Goal: Task Accomplishment & Management: Complete application form

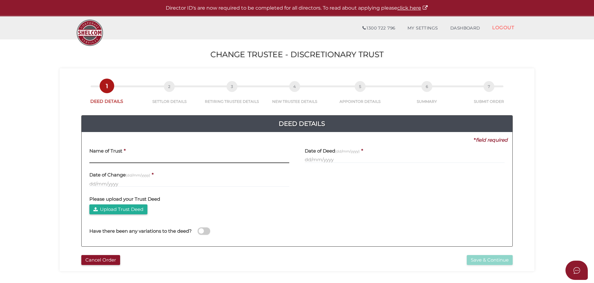
click at [96, 158] on input "text" at bounding box center [189, 159] width 200 height 7
click at [113, 160] on input "text" at bounding box center [189, 159] width 200 height 7
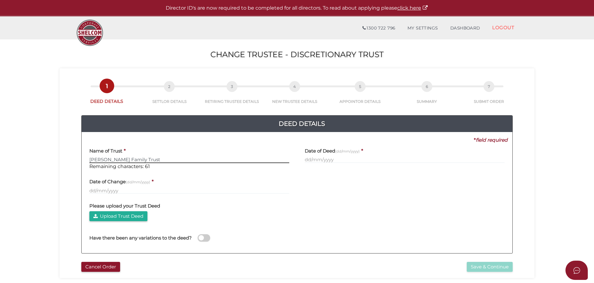
type input "Carver Family Trust"
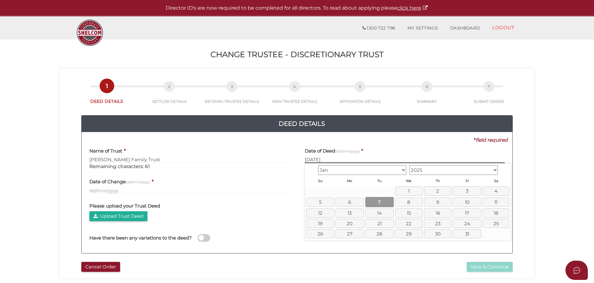
type input "07/01/2025"
click at [380, 201] on link "7" at bounding box center [380, 202] width 29 height 10
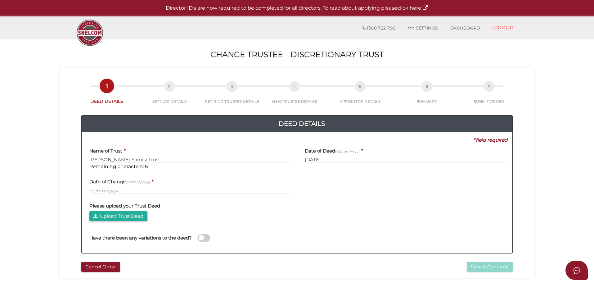
click at [97, 187] on label "Date of Change (dd/mm/yyyy)" at bounding box center [119, 181] width 61 height 13
click at [94, 190] on input "text" at bounding box center [189, 190] width 200 height 7
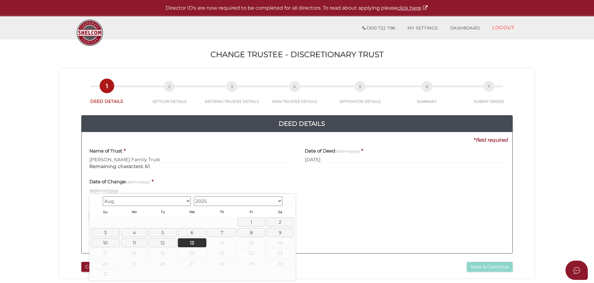
click at [175, 201] on select "Jan Feb Mar Apr May Jun Jul Aug" at bounding box center [147, 201] width 89 height 10
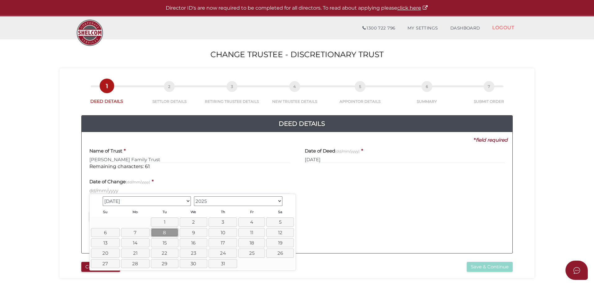
click at [159, 232] on link "8" at bounding box center [165, 232] width 28 height 9
type input "08/07/2025"
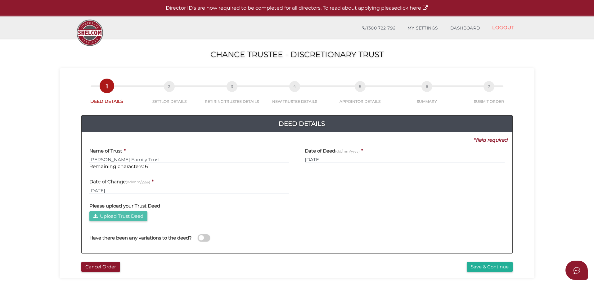
click at [133, 215] on button "Upload Trust Deed" at bounding box center [118, 216] width 58 height 10
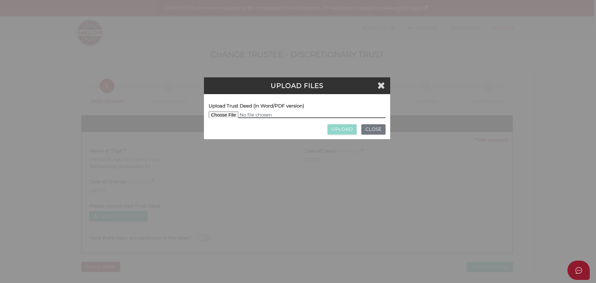
click at [229, 113] on input "file" at bounding box center [297, 114] width 177 height 7
type input "C:\fakepath\Signed Trust Deed.pdf"
click at [340, 133] on input "UPLOAD" at bounding box center [342, 129] width 29 height 10
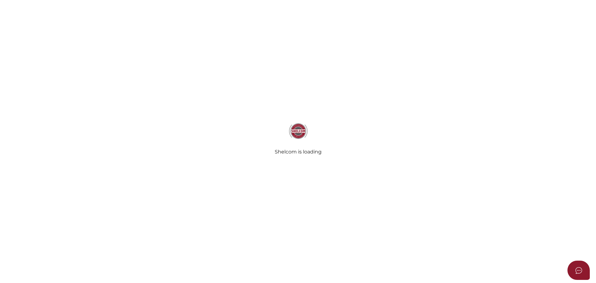
type input "[PERSON_NAME] Family Trust"
type input "[DATE]"
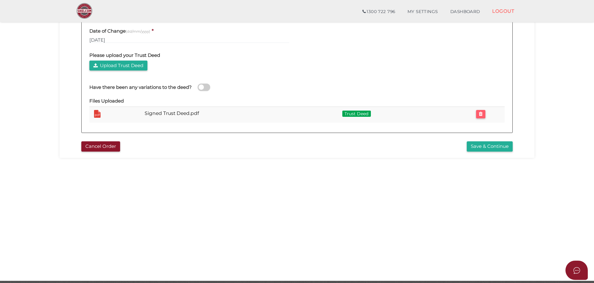
scroll to position [124, 0]
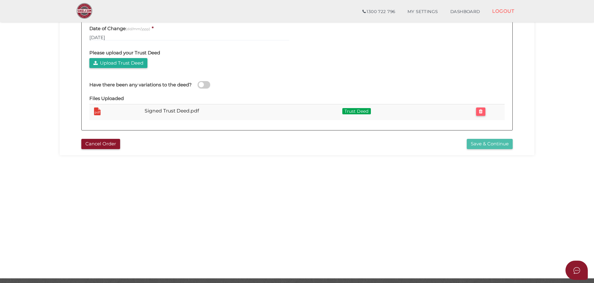
click at [479, 146] on button "Save & Continue" at bounding box center [490, 144] width 46 height 10
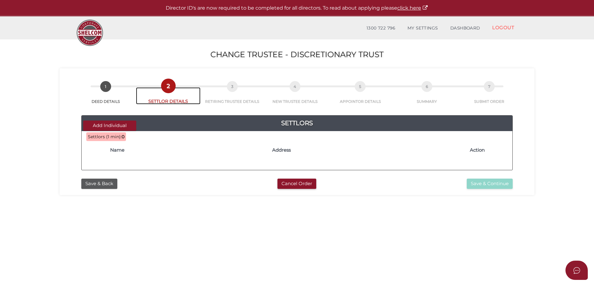
click at [171, 100] on link "2 SETTLOR DETAILS" at bounding box center [168, 95] width 65 height 17
click at [241, 107] on div "Add Individual Settlors Settlors (1 min): 0 Name Address Action * field require…" at bounding box center [297, 139] width 466 height 71
click at [114, 125] on button "Add Individual" at bounding box center [109, 126] width 53 height 10
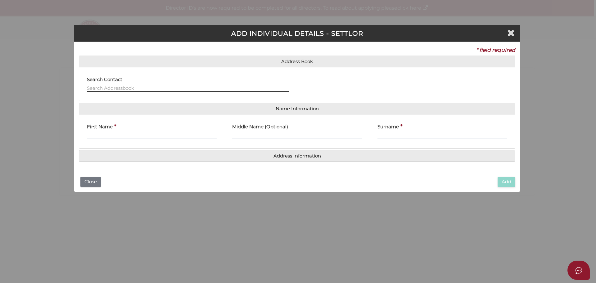
click at [120, 87] on input "text" at bounding box center [188, 88] width 203 height 7
click at [107, 136] on input "First Name" at bounding box center [152, 135] width 130 height 7
type input "K"
click at [114, 86] on input "text" at bounding box center [188, 88] width 203 height 7
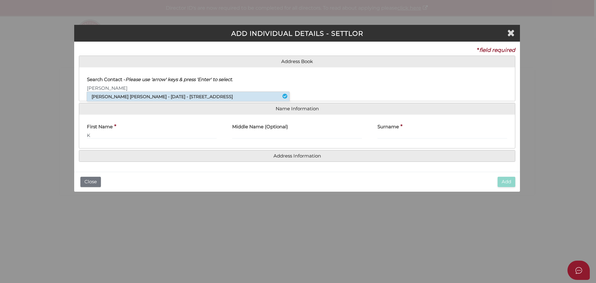
click at [114, 94] on li "Kay Maree Redman - 14/01/1966 - 15 Ulupna Road, Ormond, VIC, 3204" at bounding box center [188, 96] width 203 height 9
type input "Kay"
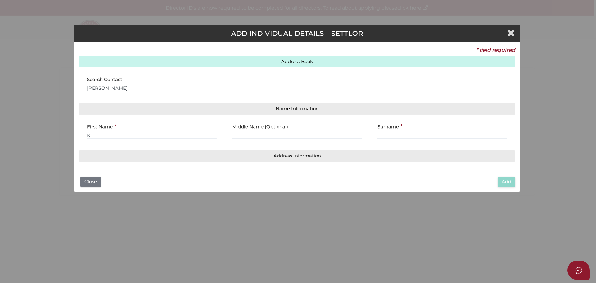
type input "Kay"
type input "Maree"
type input "Redman"
type input "Unit 4"
type input "15 Ulupna Road"
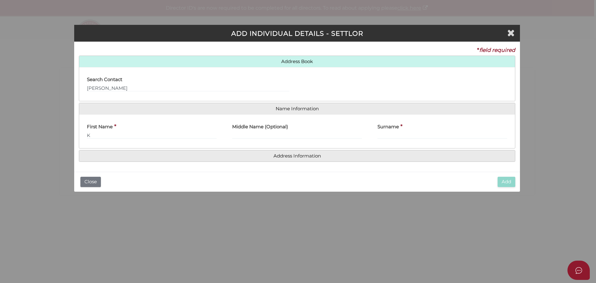
type input "Ormond"
type input "3204"
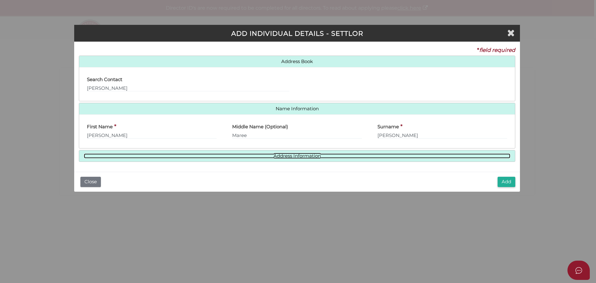
click at [248, 158] on link "Address Information" at bounding box center [297, 155] width 427 height 5
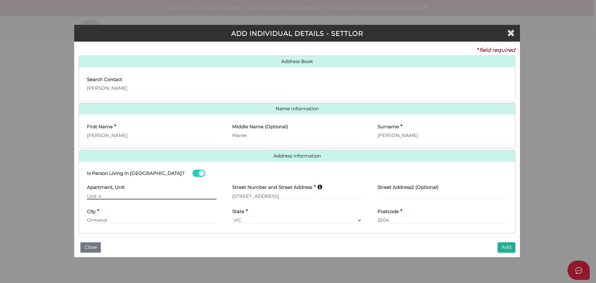
click at [117, 199] on input "Unit 4" at bounding box center [152, 196] width 130 height 7
type input "U"
click at [277, 194] on input "15 Ulupna Road" at bounding box center [297, 196] width 130 height 7
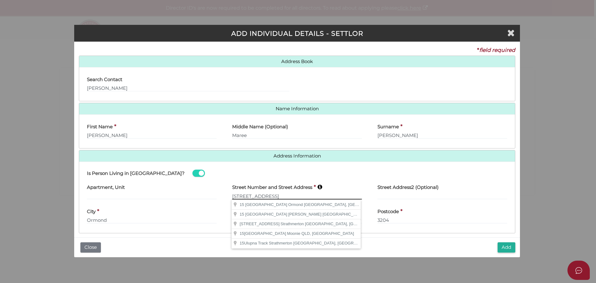
drag, startPoint x: 277, startPoint y: 194, endPoint x: 211, endPoint y: 198, distance: 65.7
click at [210, 198] on div "Apartment, Unit Street Number and Street Address * 15 Ulupna Road Street Addres…" at bounding box center [297, 192] width 436 height 24
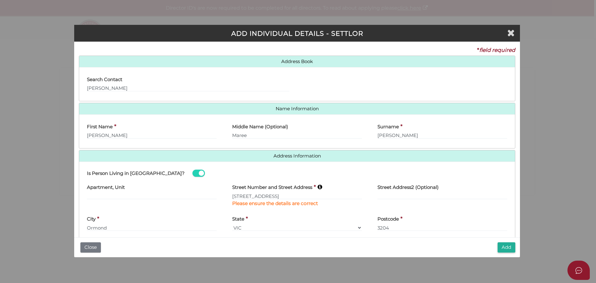
type input "35 Bonwick Avenue"
type input "San Remo"
select select "VIC"
type input "3925"
click at [508, 247] on button "Add" at bounding box center [507, 247] width 18 height 10
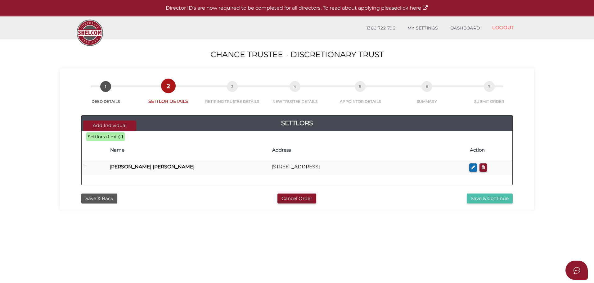
click at [486, 200] on button "Save & Continue" at bounding box center [490, 199] width 46 height 10
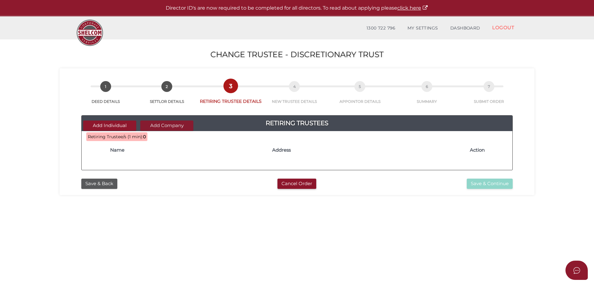
click at [170, 125] on button "Add Company" at bounding box center [166, 126] width 53 height 10
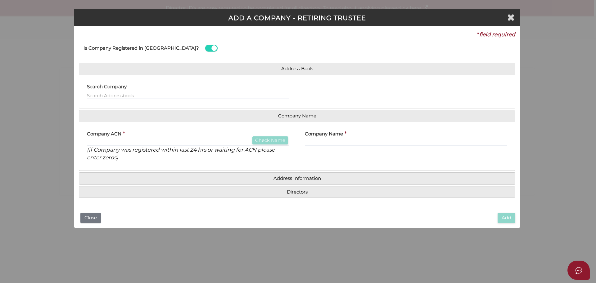
drag, startPoint x: 99, startPoint y: 91, endPoint x: 89, endPoint y: 106, distance: 18.2
click at [97, 92] on div "Search Company" at bounding box center [188, 90] width 203 height 20
click at [101, 94] on input "text" at bounding box center [188, 95] width 203 height 7
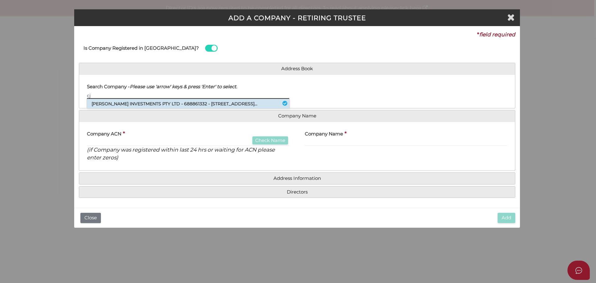
type input "cj"
click at [146, 104] on li "CJ CARVER INVESTMENTS PTY LTD - 688861332 - 35 Bonwick Avenue, San Remo, VIC..." at bounding box center [188, 103] width 203 height 9
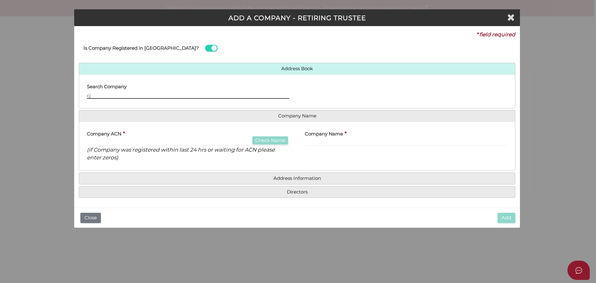
click at [102, 93] on input "cj" at bounding box center [188, 95] width 203 height 7
click at [101, 102] on li "CJ CARVER INVESTMENTS PTY LTD - 688861332 - 35 Bonwick Avenue, San Remo, VIC..." at bounding box center [188, 103] width 203 height 9
type input "688861332"
type input "CJ CARVER INVESTMENTS PTY LTD"
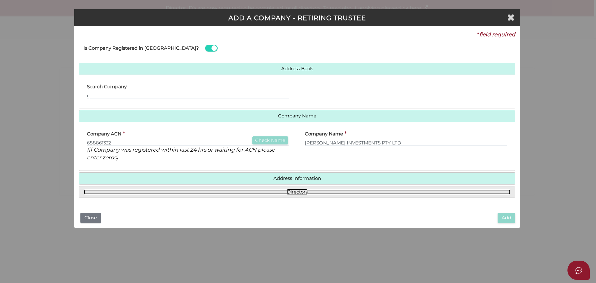
click at [277, 189] on link "Directors" at bounding box center [297, 191] width 427 height 5
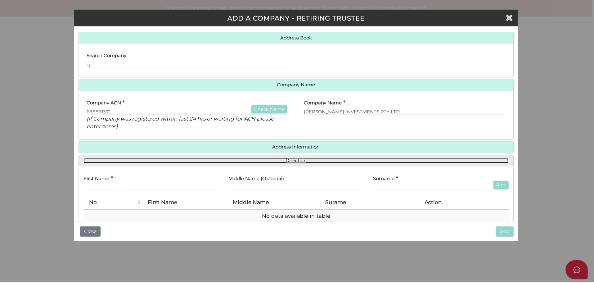
scroll to position [47, 0]
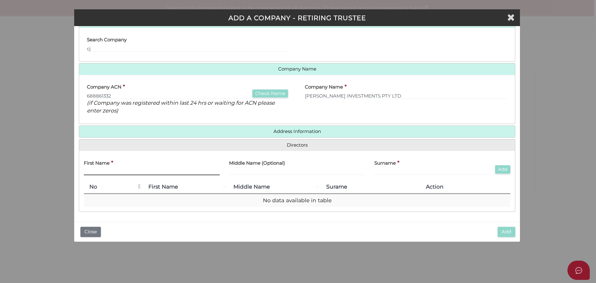
click at [97, 173] on input "text" at bounding box center [152, 171] width 136 height 7
type input "jenn"
click at [100, 49] on input "cj" at bounding box center [188, 48] width 203 height 7
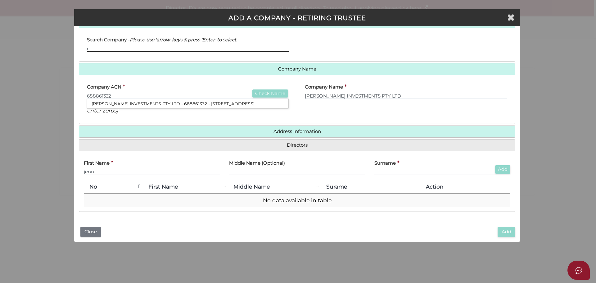
type input "c"
click at [99, 168] on input "jenn" at bounding box center [152, 171] width 136 height 7
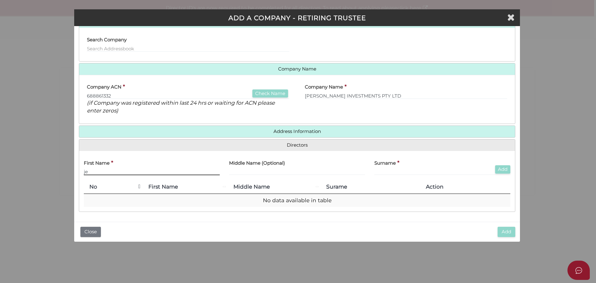
type input "j"
type input "[PERSON_NAME]"
click at [499, 166] on button "Add" at bounding box center [502, 169] width 15 height 8
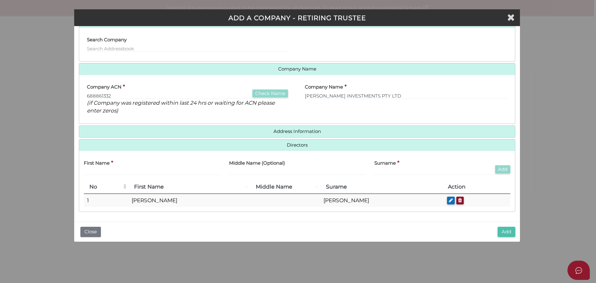
click at [504, 231] on button "Add" at bounding box center [507, 232] width 18 height 10
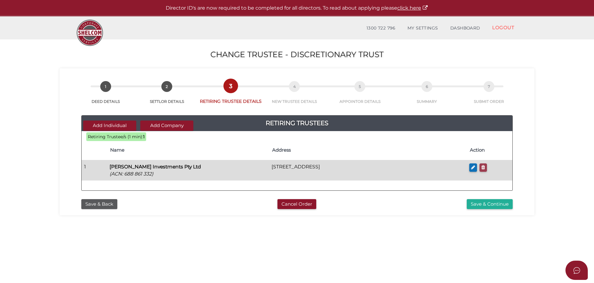
click at [485, 169] on icon "button" at bounding box center [484, 167] width 4 height 5
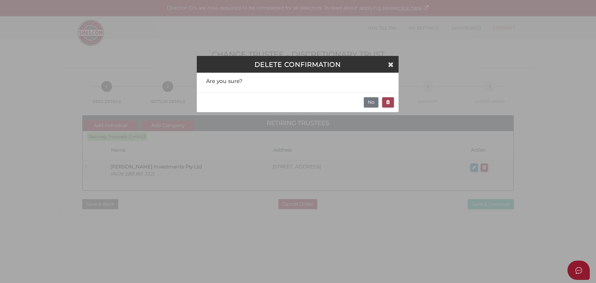
click at [387, 100] on icon "button" at bounding box center [388, 102] width 4 height 5
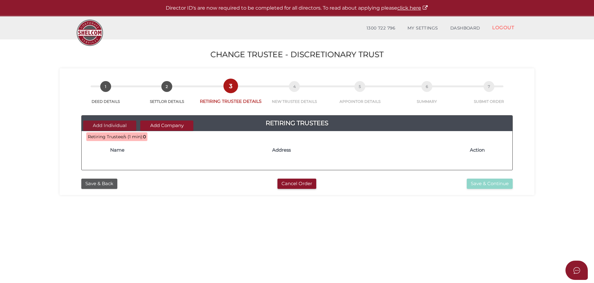
click at [115, 124] on button "Add Individual" at bounding box center [109, 126] width 53 height 10
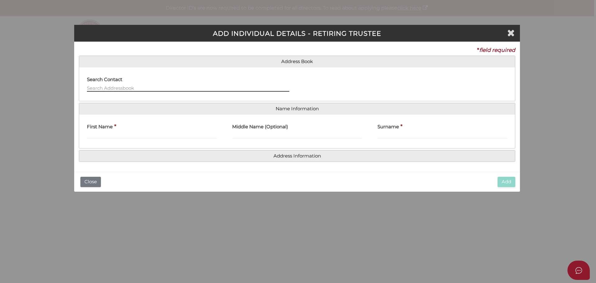
click at [100, 87] on input "text" at bounding box center [188, 88] width 203 height 7
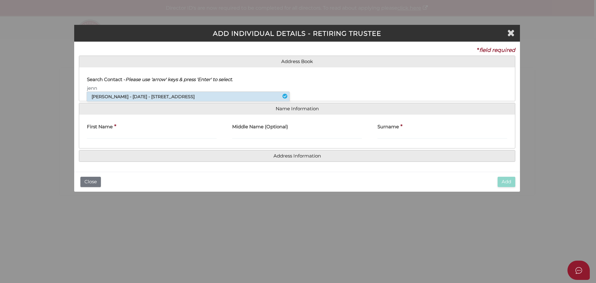
click at [134, 98] on li "Jennifer Carver - 16/02/1981 - 16 Rush Lily Drive, Officer, VIC, 3809" at bounding box center [188, 96] width 203 height 9
type input "[PERSON_NAME]"
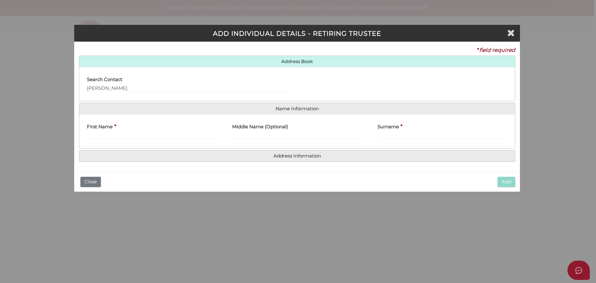
type input "Jennifer"
type input "Carver"
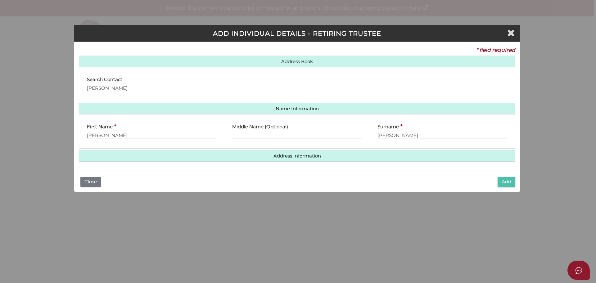
click at [503, 185] on button "Add" at bounding box center [507, 182] width 18 height 10
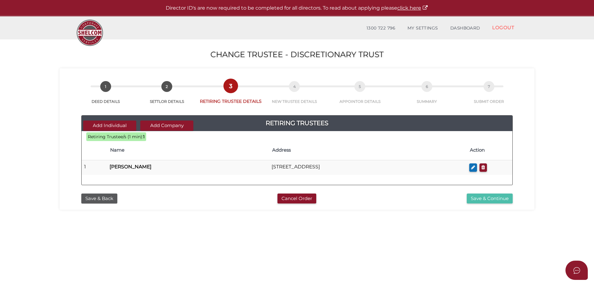
click at [490, 198] on button "Save & Continue" at bounding box center [490, 199] width 46 height 10
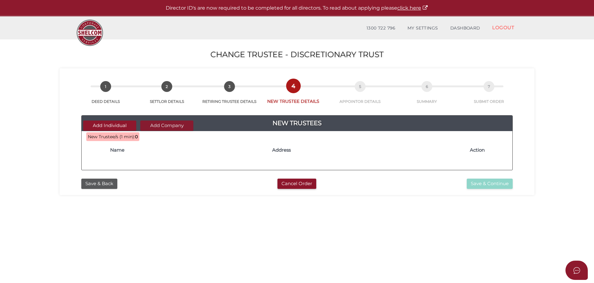
click at [181, 126] on button "Add Company" at bounding box center [166, 126] width 53 height 10
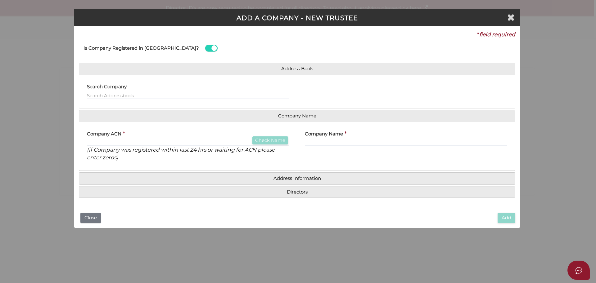
click at [116, 92] on label "Search Company" at bounding box center [107, 86] width 40 height 13
click at [116, 94] on input "text" at bounding box center [188, 95] width 203 height 7
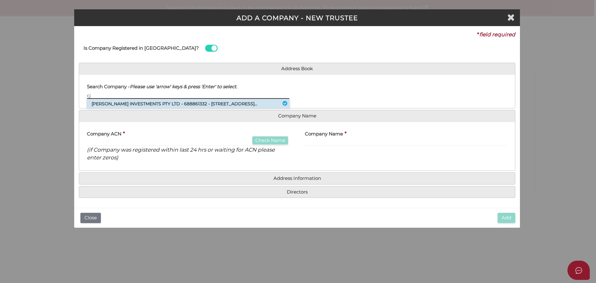
type input "cj"
click at [183, 102] on li "CJ CARVER INVESTMENTS PTY LTD - 688861332 - 35 Bonwick Avenue, San Remo, VIC..." at bounding box center [188, 103] width 203 height 9
type input "688861332"
type input "CJ CARVER INVESTMENTS PTY LTD"
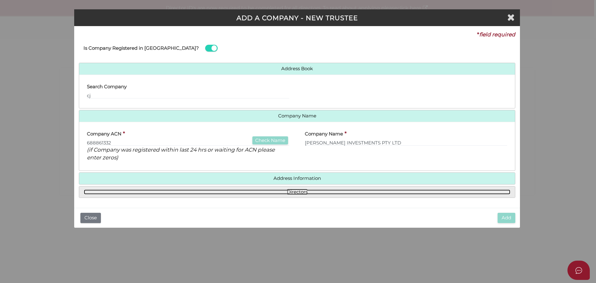
click at [294, 191] on link "Directors" at bounding box center [297, 191] width 427 height 5
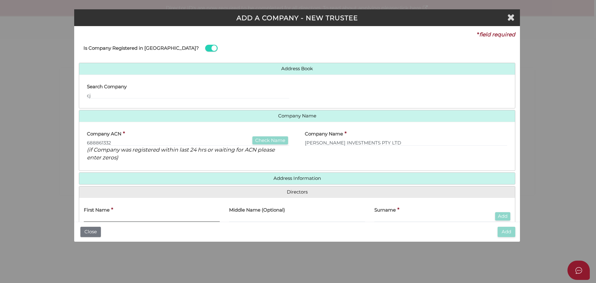
click at [112, 215] on input "text" at bounding box center [152, 218] width 136 height 7
click at [100, 218] on input "Jenn" at bounding box center [152, 218] width 136 height 7
type input "Jennifer"
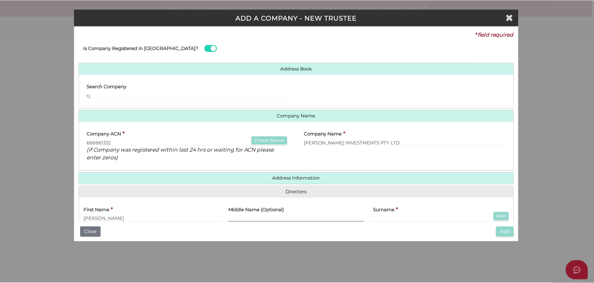
scroll to position [0, 0]
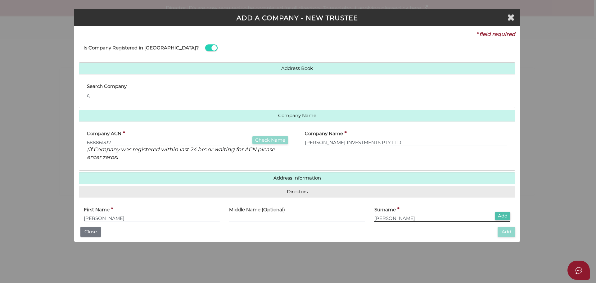
type input "[PERSON_NAME]"
click at [499, 215] on button "Add" at bounding box center [502, 216] width 15 height 8
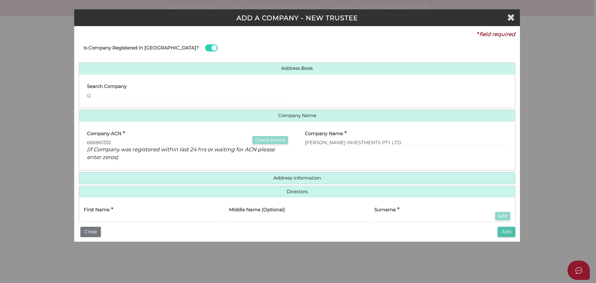
click at [509, 231] on button "Add" at bounding box center [507, 232] width 18 height 10
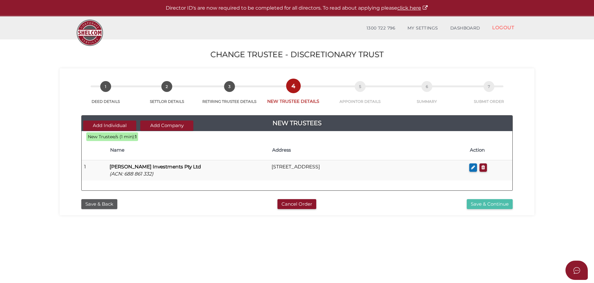
click at [490, 204] on button "Save & Continue" at bounding box center [490, 204] width 46 height 10
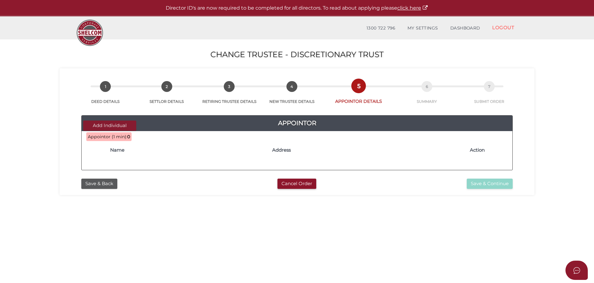
click at [117, 125] on button "Add Individual" at bounding box center [109, 126] width 53 height 10
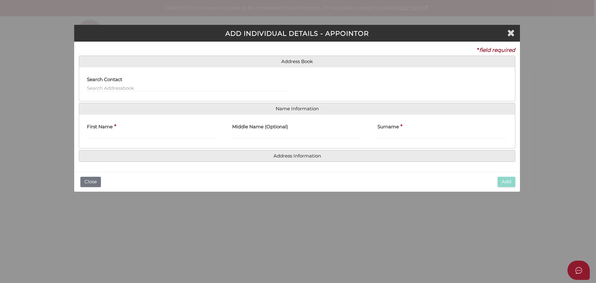
click at [108, 84] on label "Search Contact" at bounding box center [104, 78] width 35 height 13
click at [109, 86] on input "text" at bounding box center [188, 88] width 203 height 7
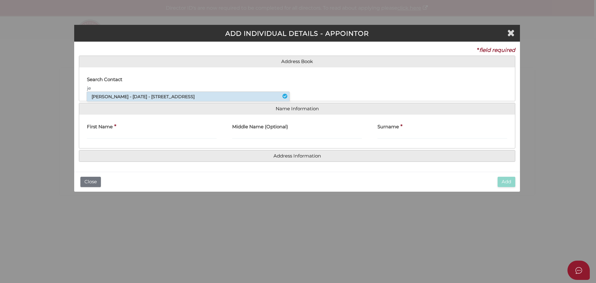
click at [116, 95] on li "Jennifer Carver - 16/02/1981 - 16 Rush Lily Drive, Officer, VIC, 3809" at bounding box center [188, 96] width 203 height 9
type input "Jennifer"
type input "Carver"
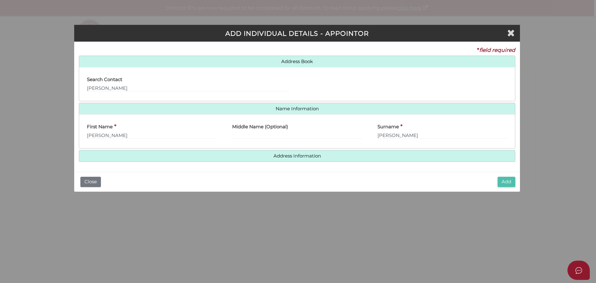
click at [503, 178] on button "Add" at bounding box center [507, 182] width 18 height 10
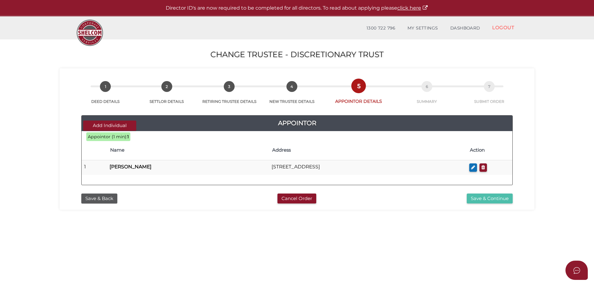
click at [486, 198] on button "Save & Continue" at bounding box center [490, 199] width 46 height 10
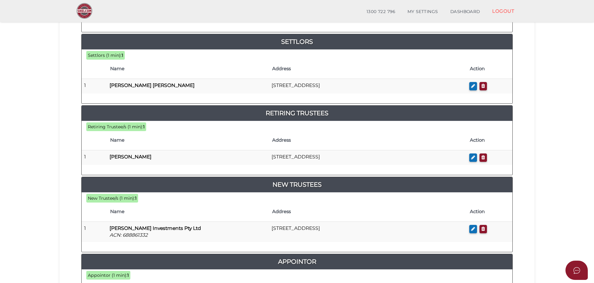
scroll to position [124, 0]
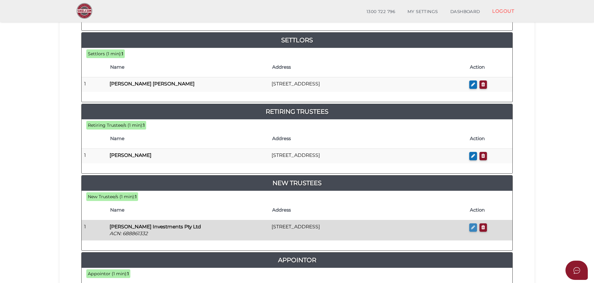
click at [472, 229] on icon "button" at bounding box center [473, 227] width 4 height 5
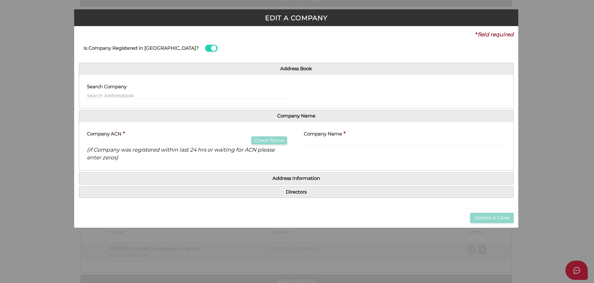
scroll to position [0, 0]
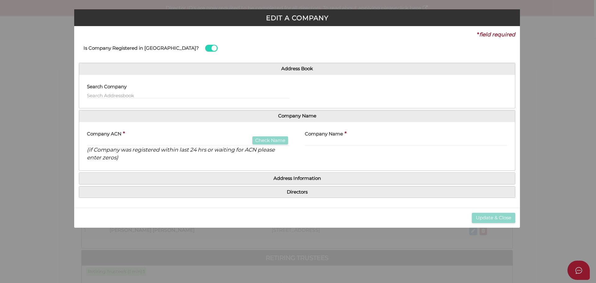
type input "688861332"
type input "Cj Carver Investments Pty Ltd"
type input "35 Bonwick Avenue"
type input "San Remo"
select select
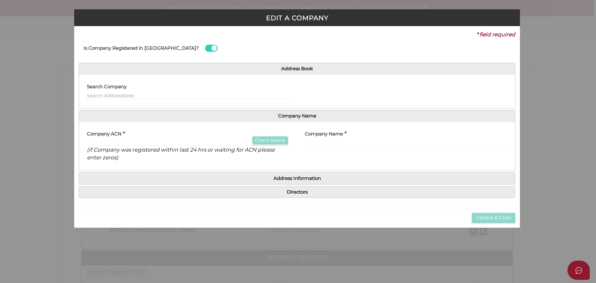
type input "3925"
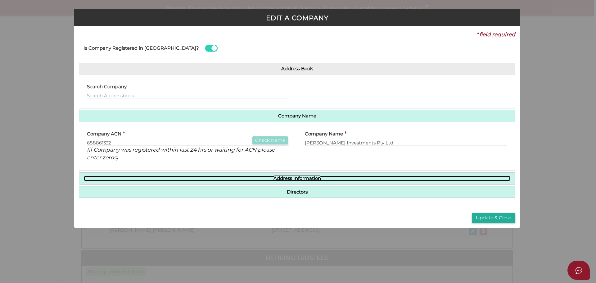
click at [286, 177] on link "Address Information" at bounding box center [297, 178] width 427 height 5
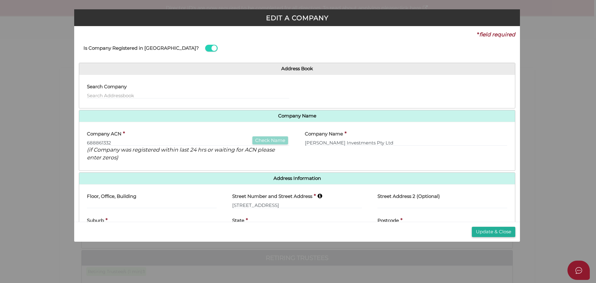
drag, startPoint x: 498, startPoint y: 231, endPoint x: 497, endPoint y: 226, distance: 5.0
click at [498, 230] on button "Update & Close" at bounding box center [493, 232] width 43 height 10
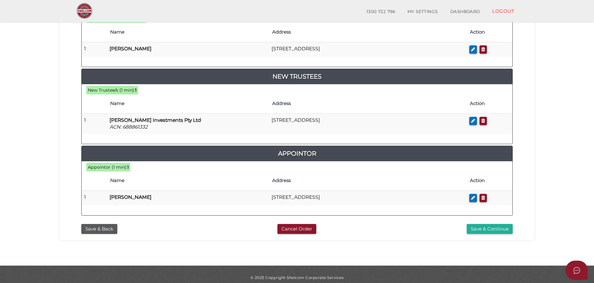
scroll to position [237, 0]
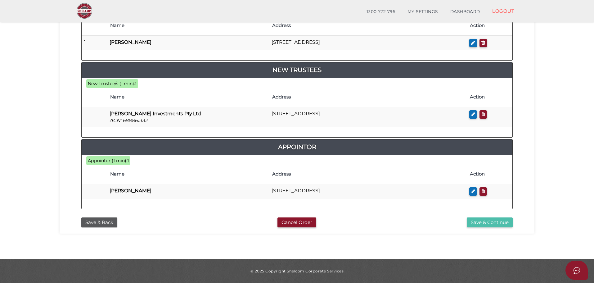
click at [488, 222] on button "Save & Continue" at bounding box center [490, 222] width 46 height 10
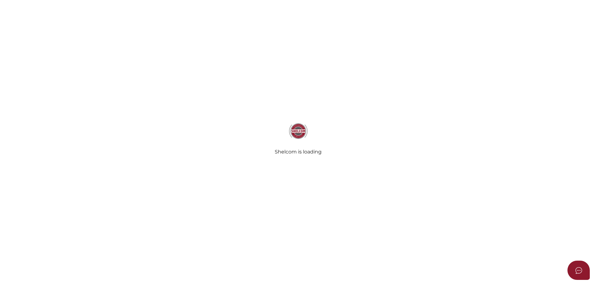
radio input "true"
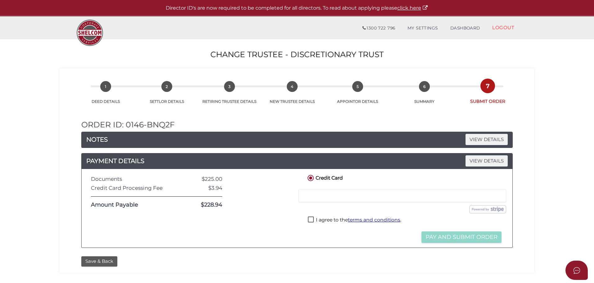
click at [311, 220] on label "I agree to the terms and conditions ." at bounding box center [354, 220] width 93 height 8
checkbox input "true"
click at [468, 237] on button "Pay and Submit Order" at bounding box center [462, 236] width 80 height 11
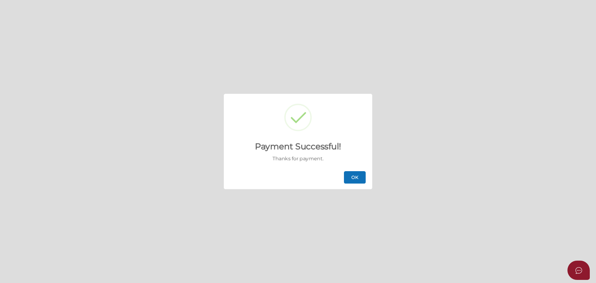
click at [354, 176] on button "OK" at bounding box center [355, 177] width 22 height 12
